Goal: Information Seeking & Learning: Learn about a topic

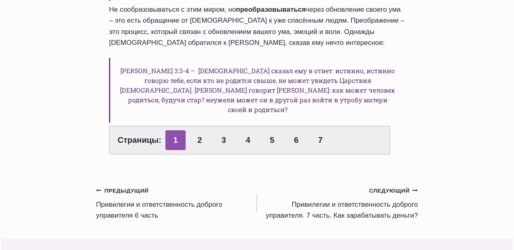
scroll to position [551, 0]
click at [196, 130] on link "2" at bounding box center [200, 140] width 20 height 20
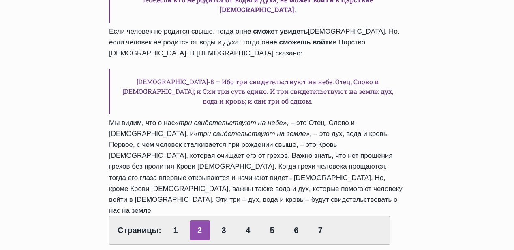
scroll to position [551, 0]
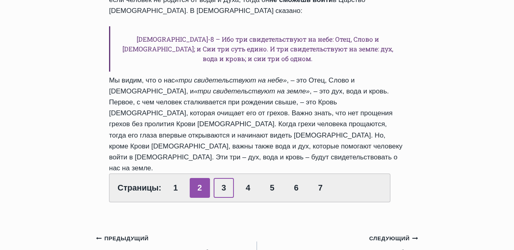
click at [220, 178] on link "3" at bounding box center [223, 188] width 20 height 20
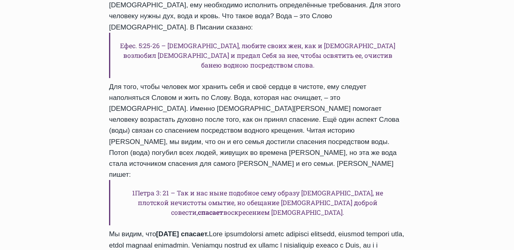
scroll to position [454, 0]
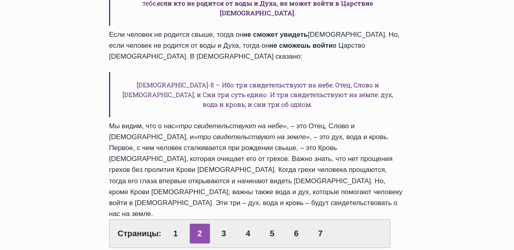
scroll to position [518, 0]
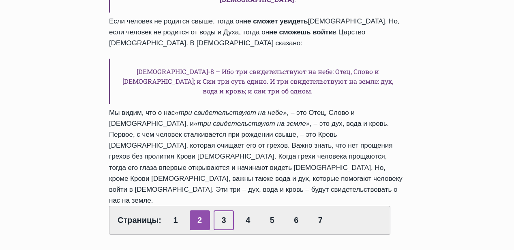
click at [223, 211] on link "3" at bounding box center [223, 221] width 20 height 20
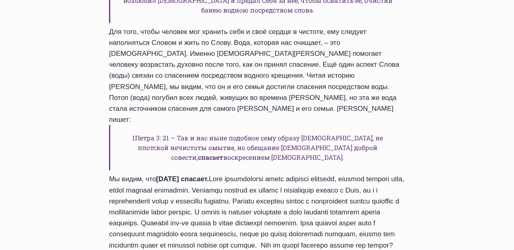
scroll to position [486, 0]
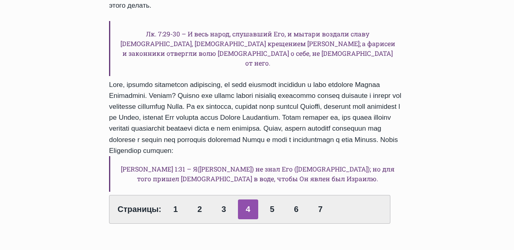
scroll to position [551, 0]
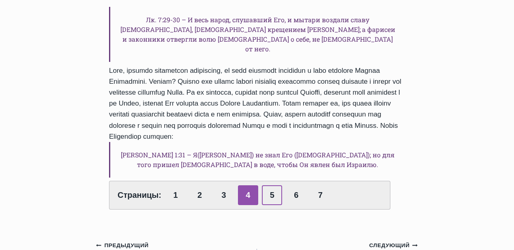
click at [271, 186] on link "5" at bounding box center [272, 196] width 20 height 20
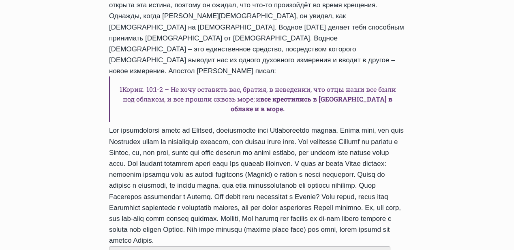
scroll to position [454, 0]
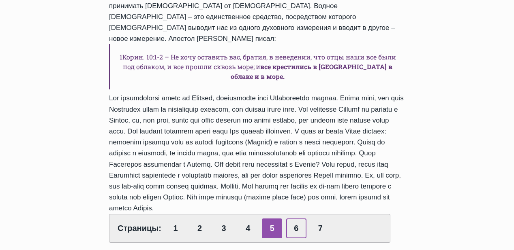
click at [295, 219] on link "6" at bounding box center [296, 229] width 20 height 20
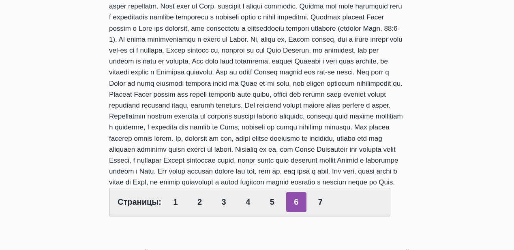
scroll to position [518, 0]
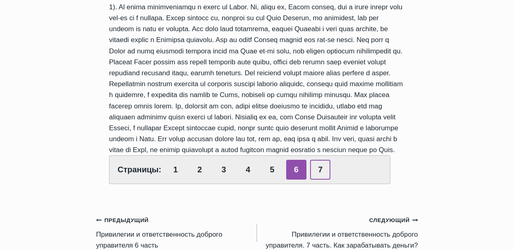
click at [319, 180] on link "7" at bounding box center [320, 170] width 20 height 20
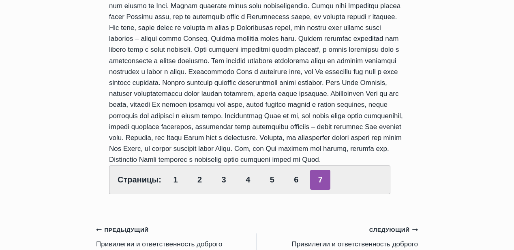
scroll to position [486, 0]
